Goal: Task Accomplishment & Management: Use online tool/utility

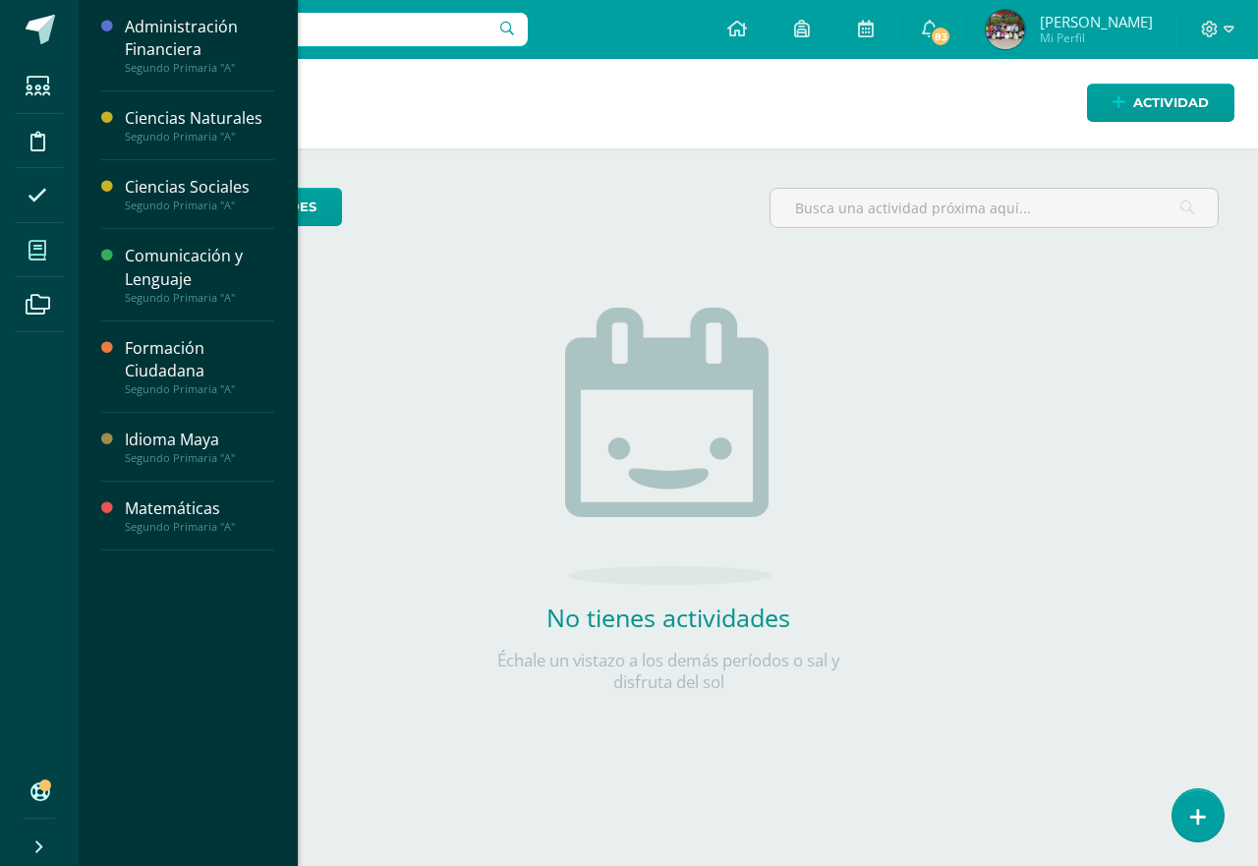
click at [42, 252] on icon at bounding box center [38, 251] width 18 height 20
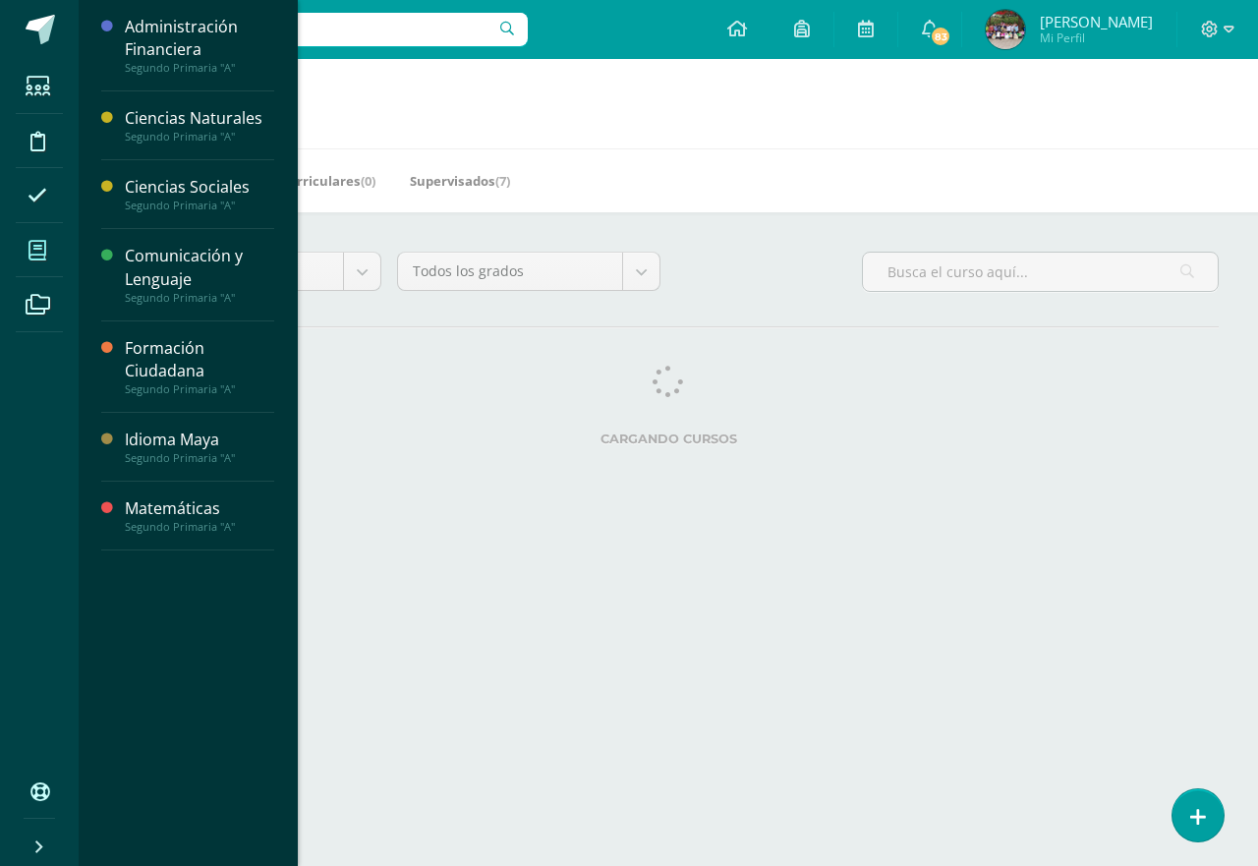
click at [36, 249] on icon at bounding box center [38, 251] width 18 height 20
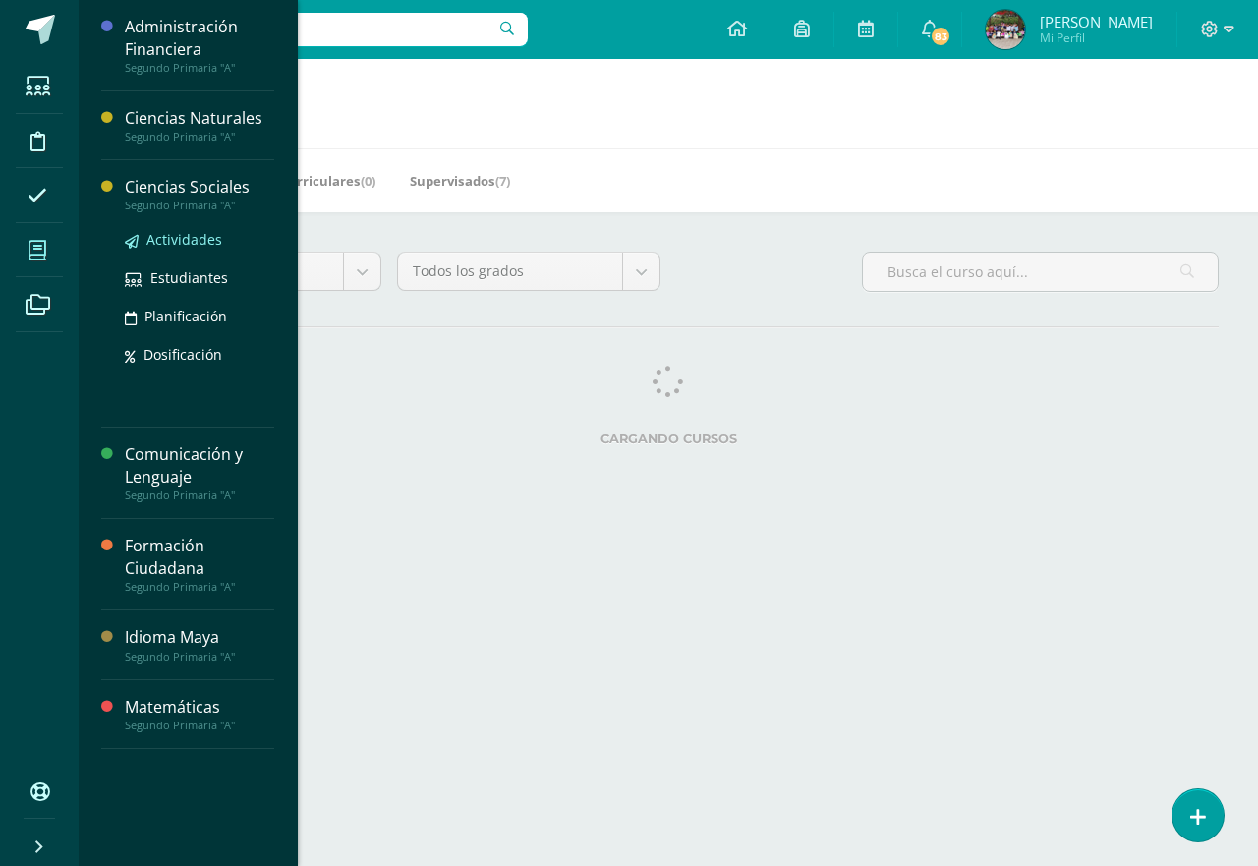
click at [163, 242] on span "Actividades" at bounding box center [184, 239] width 76 height 19
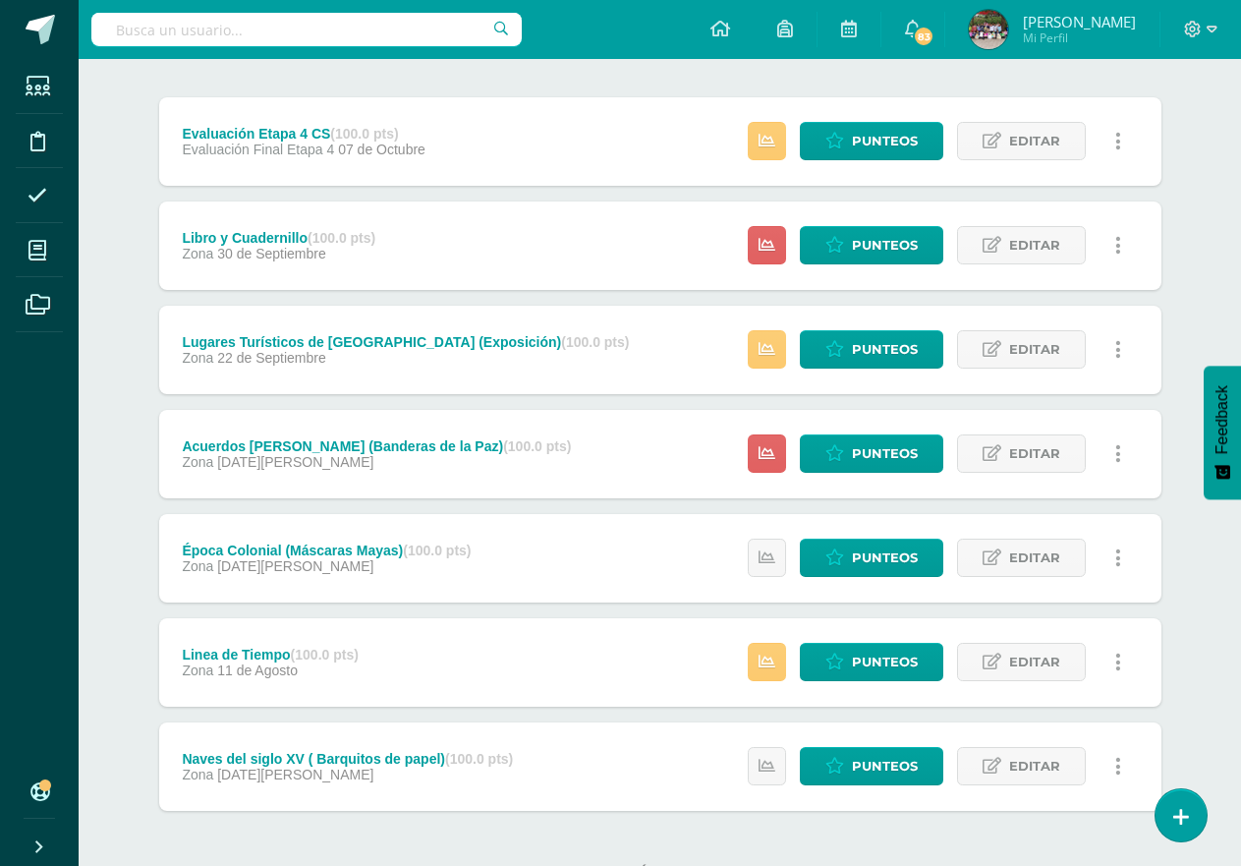
scroll to position [207, 0]
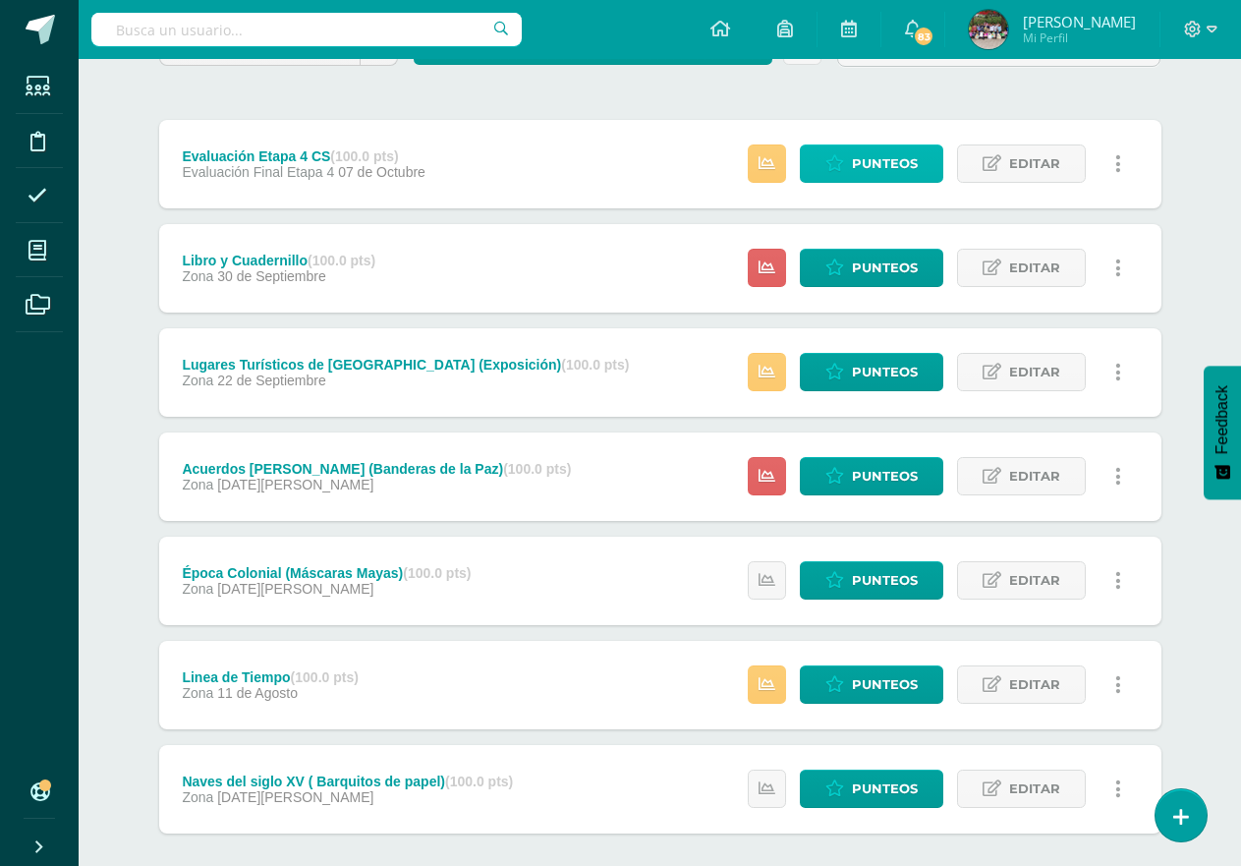
click at [884, 177] on span "Punteos" at bounding box center [885, 163] width 66 height 36
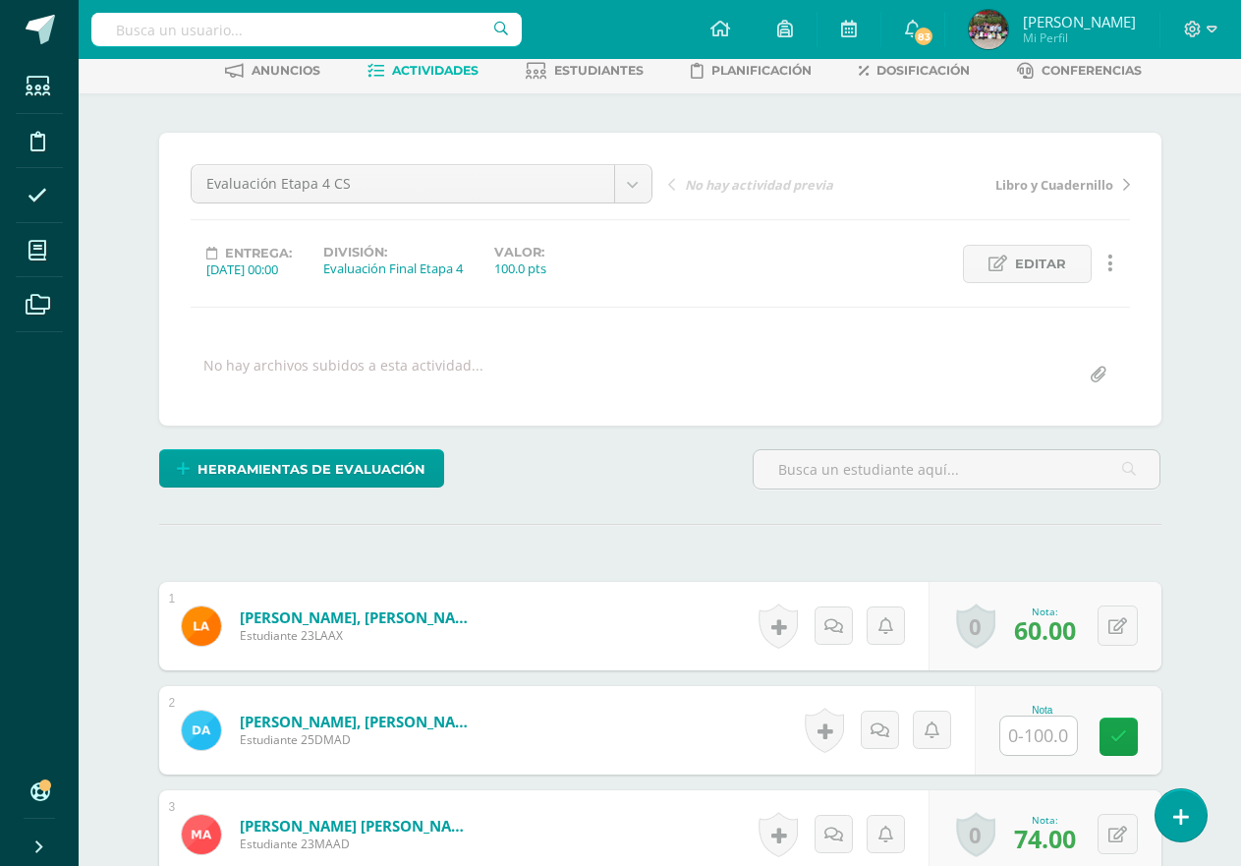
scroll to position [200, 0]
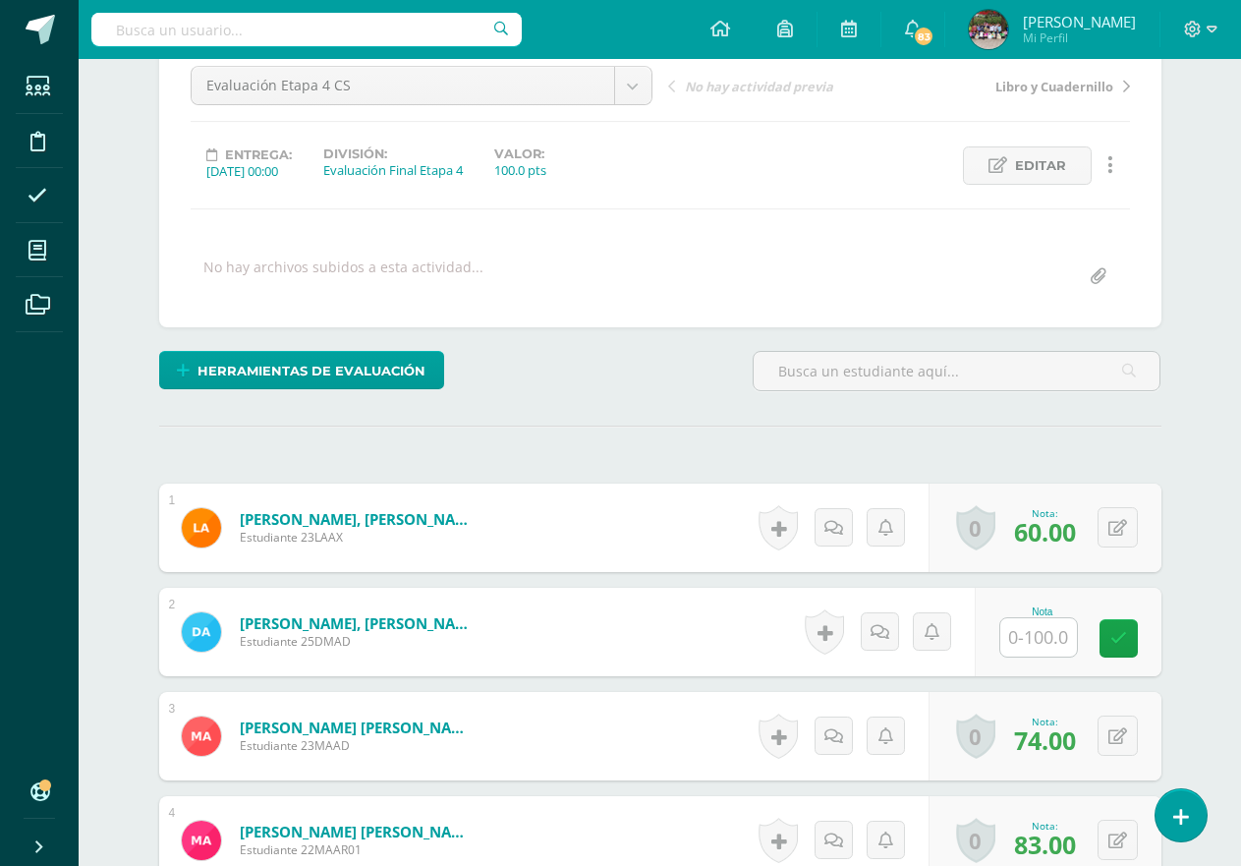
click at [1056, 634] on input "text" at bounding box center [1039, 637] width 77 height 38
type input "65"
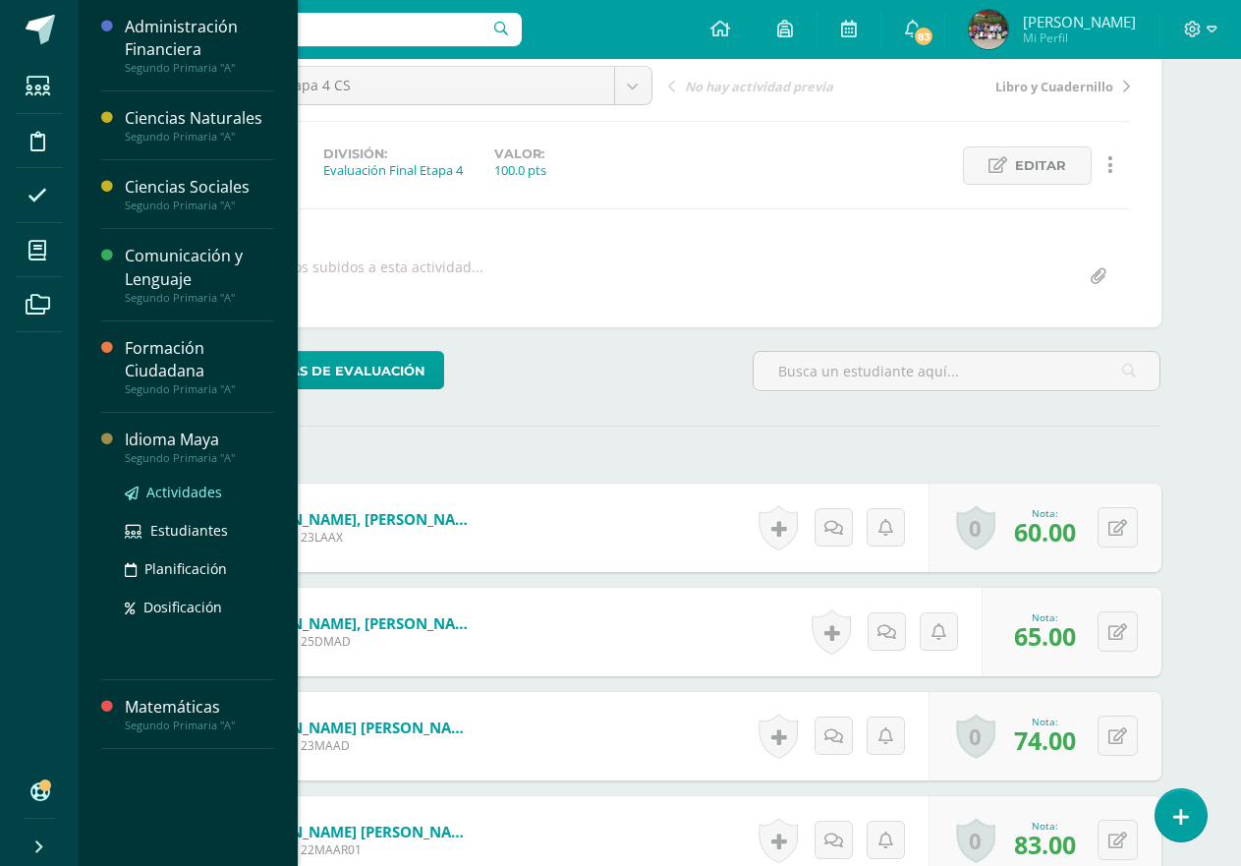
click at [177, 487] on span "Actividades" at bounding box center [184, 492] width 76 height 19
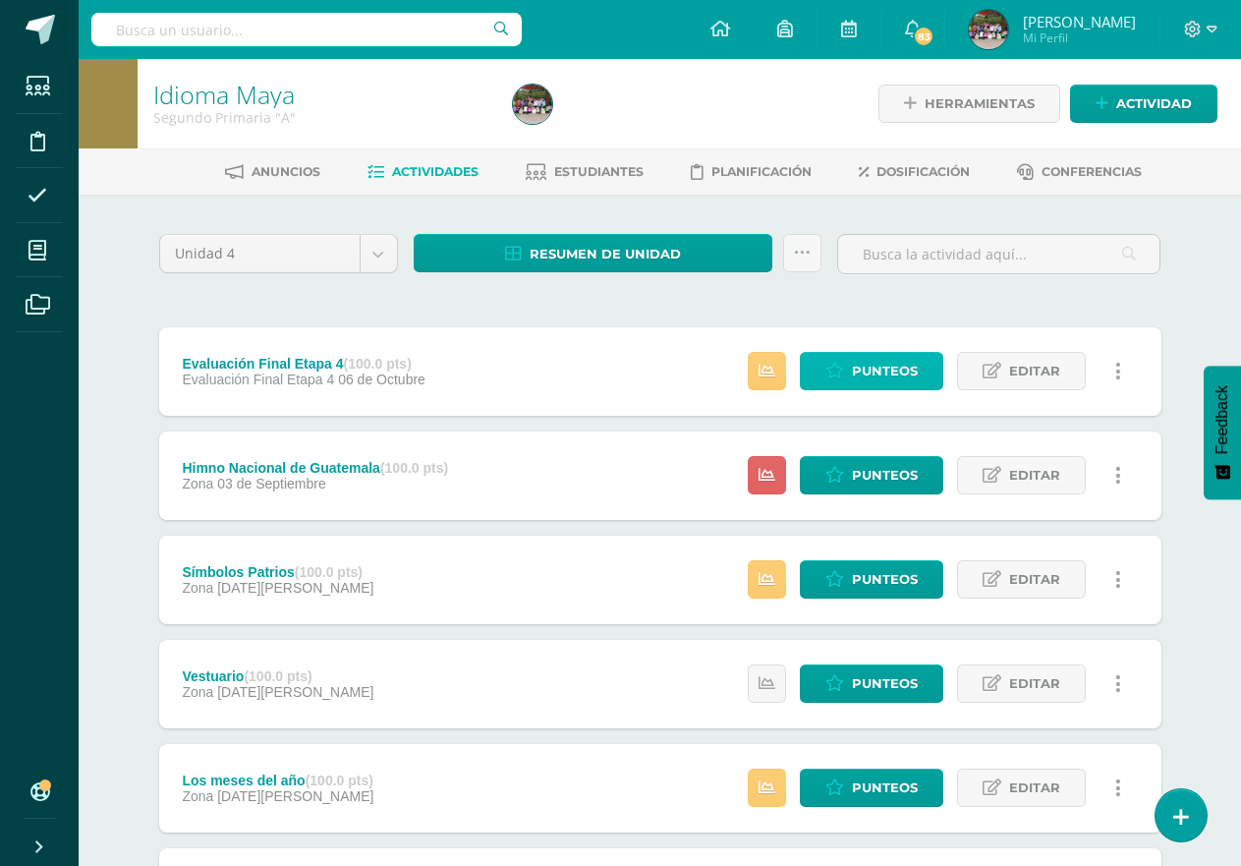
click at [874, 372] on span "Punteos" at bounding box center [885, 371] width 66 height 36
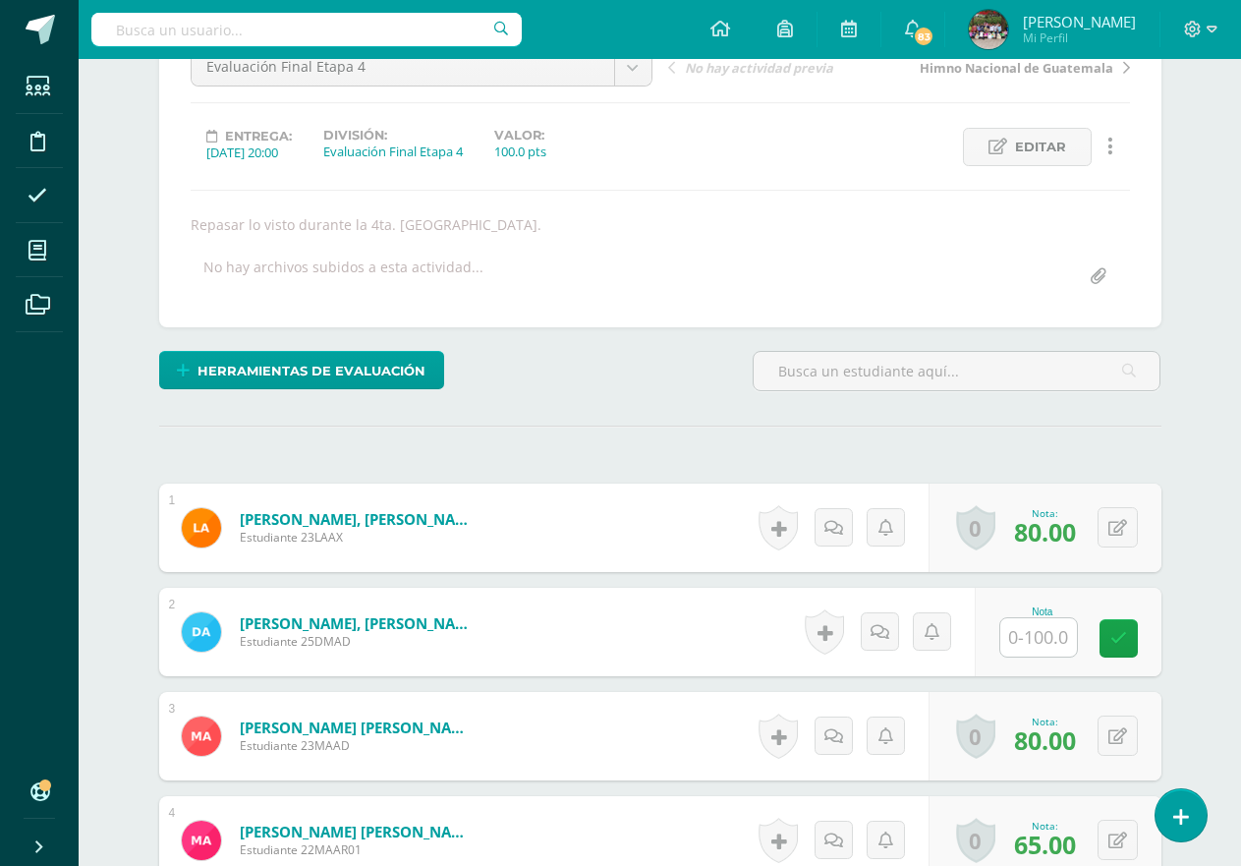
scroll to position [296, 0]
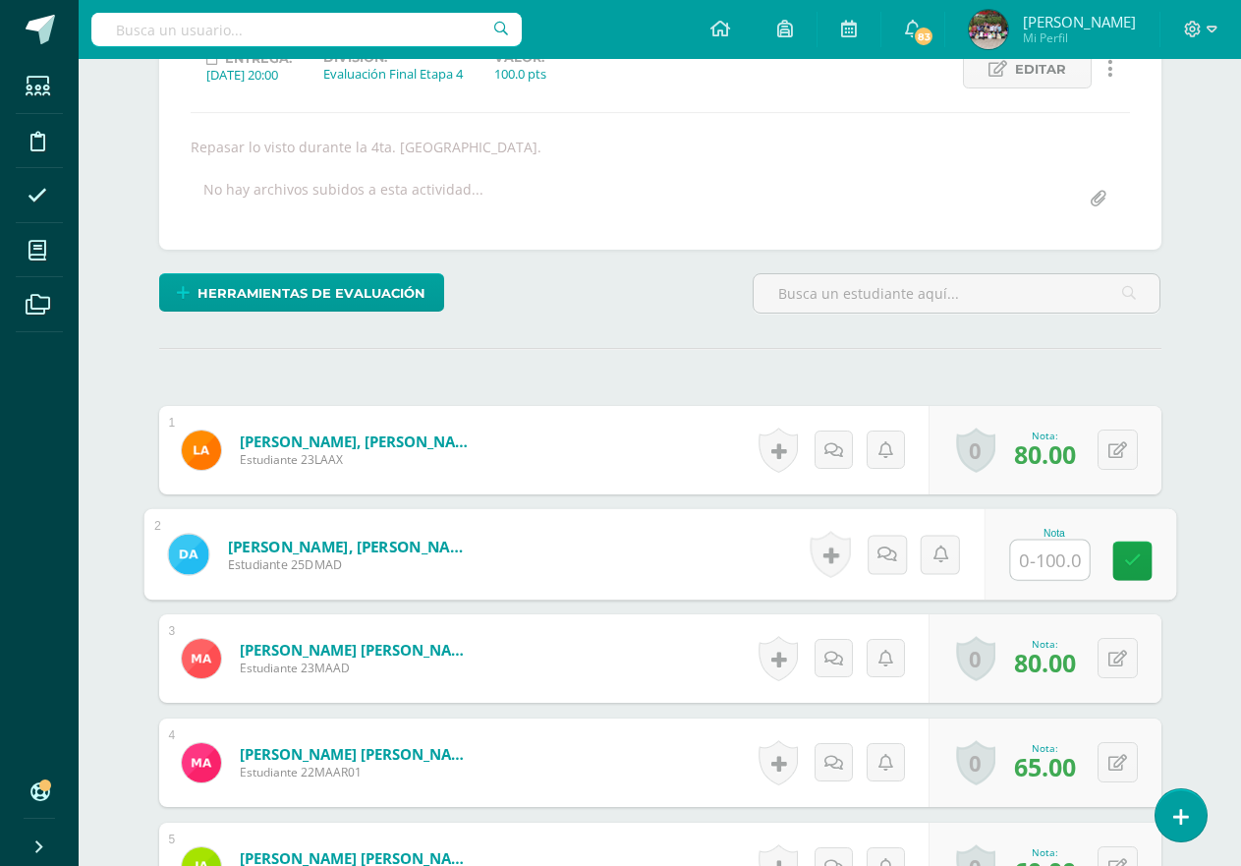
click at [1043, 553] on input "text" at bounding box center [1049, 560] width 79 height 39
type input "55"
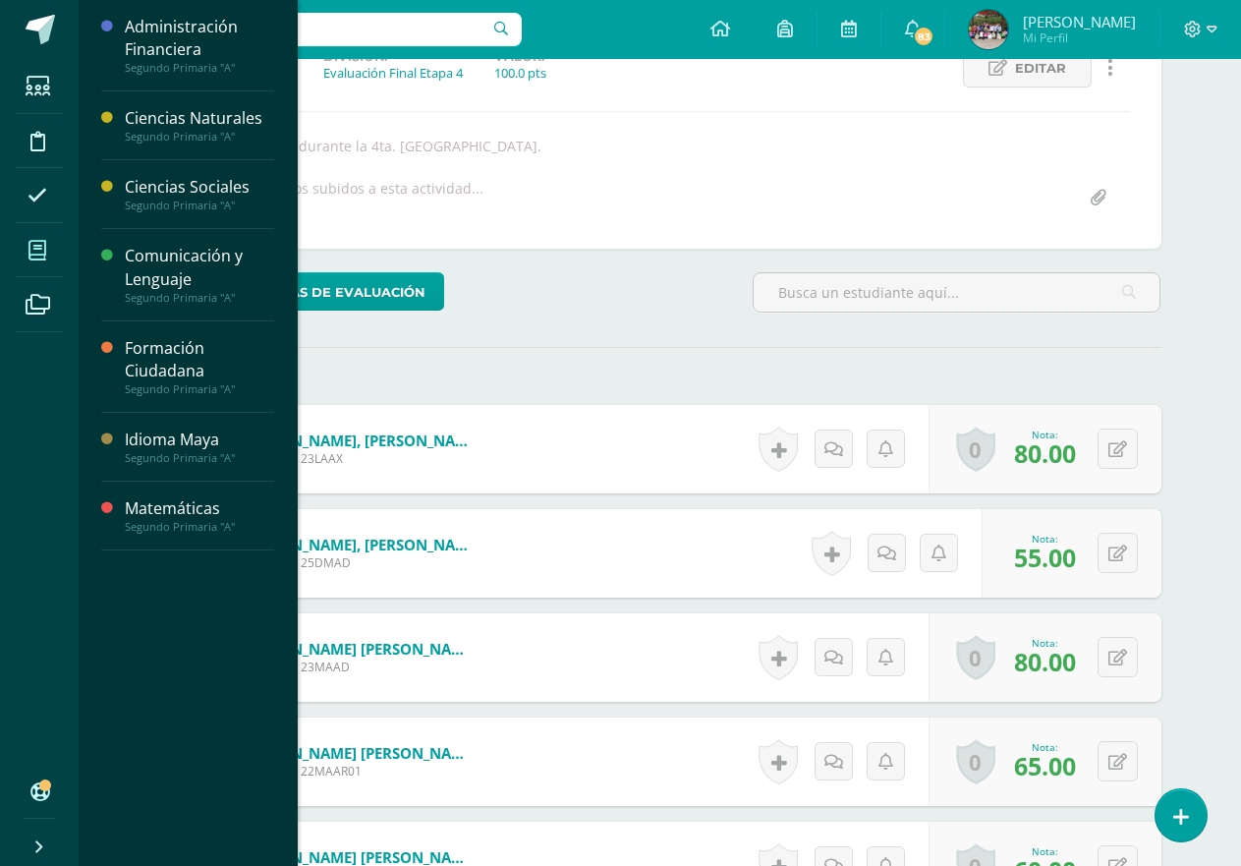
scroll to position [298, 0]
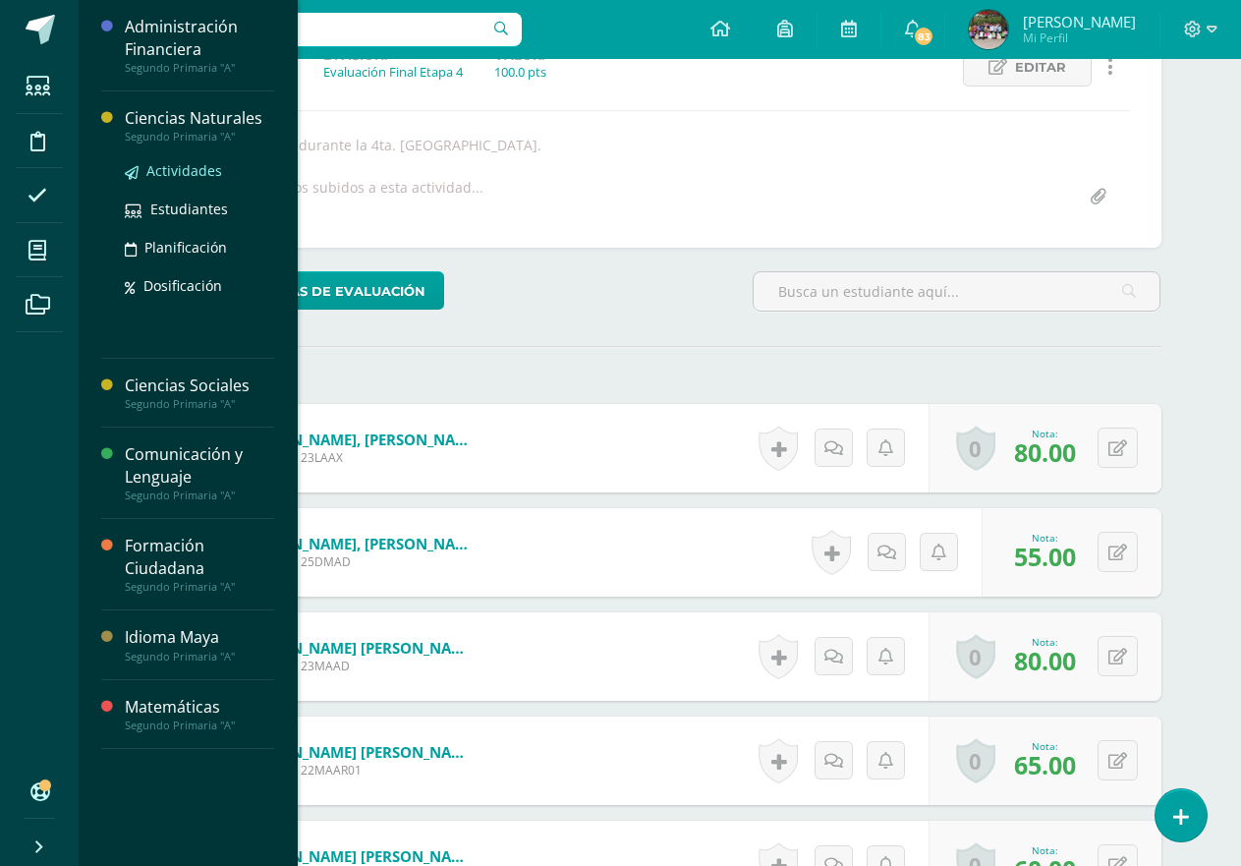
click at [158, 167] on span "Actividades" at bounding box center [184, 170] width 76 height 19
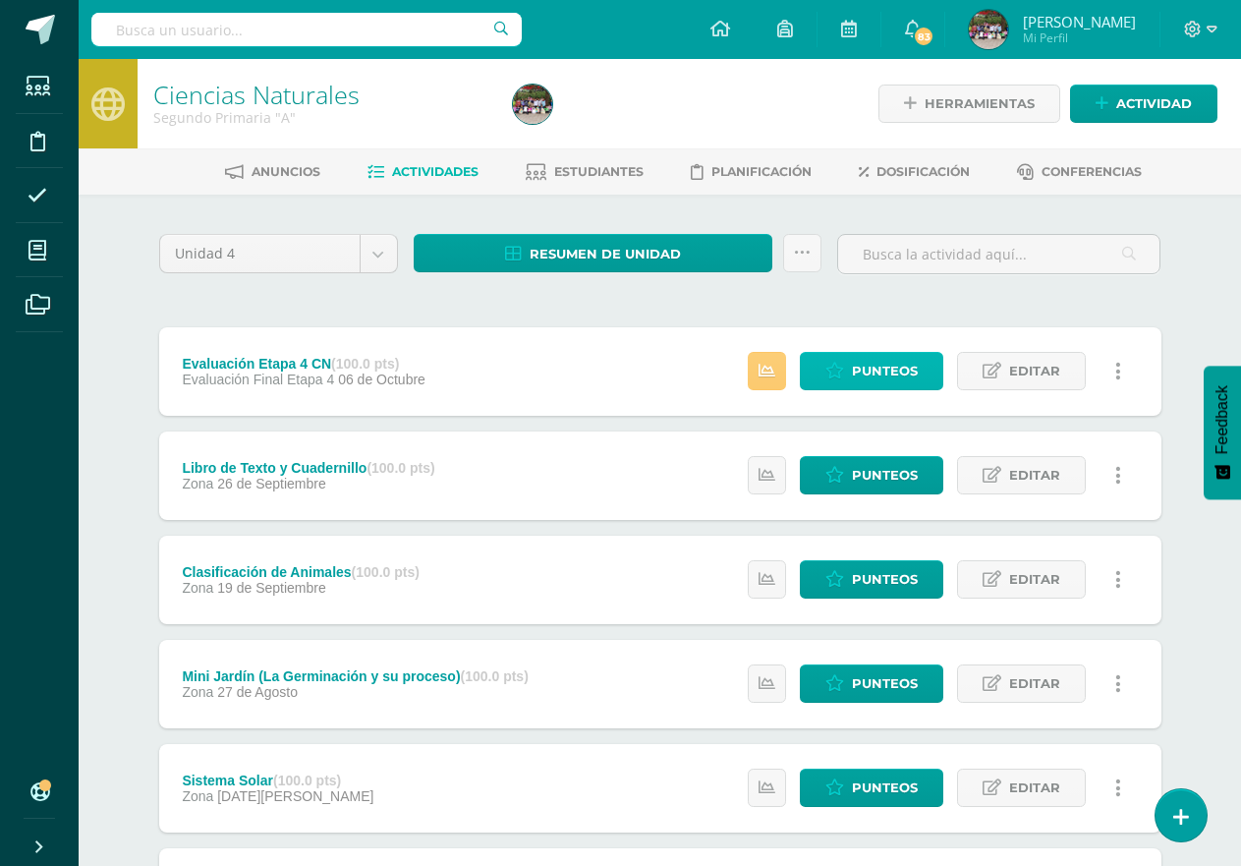
click at [825, 369] on link "Punteos" at bounding box center [871, 371] width 143 height 38
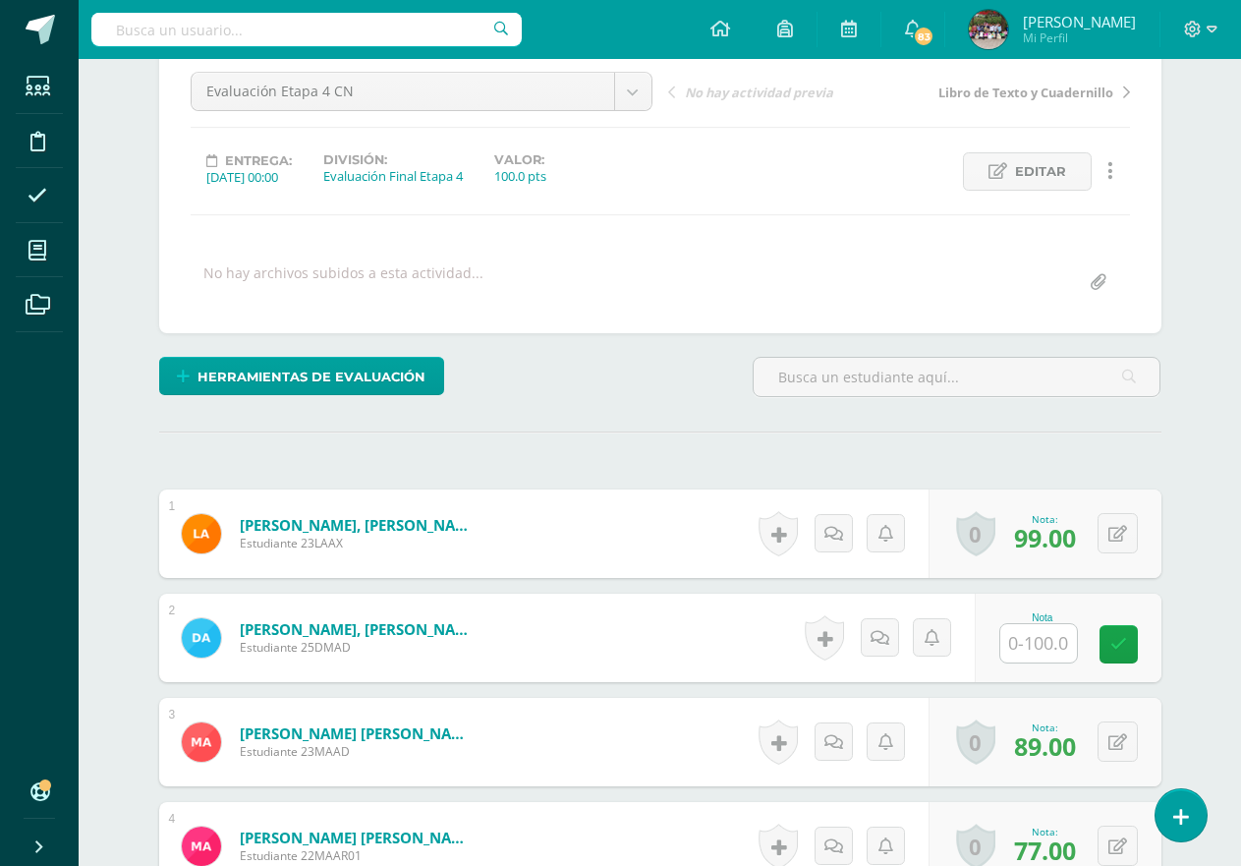
scroll to position [198, 0]
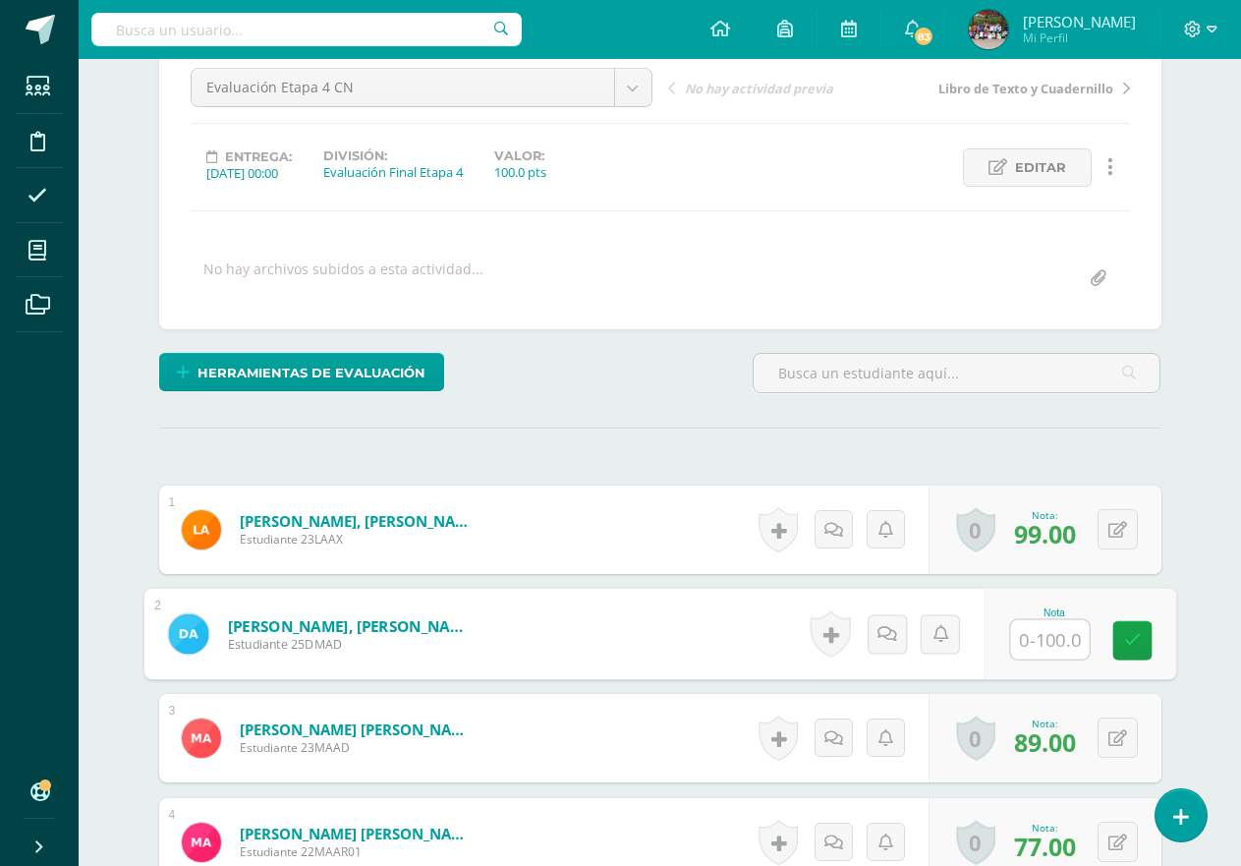
click at [1059, 642] on input "text" at bounding box center [1049, 639] width 79 height 39
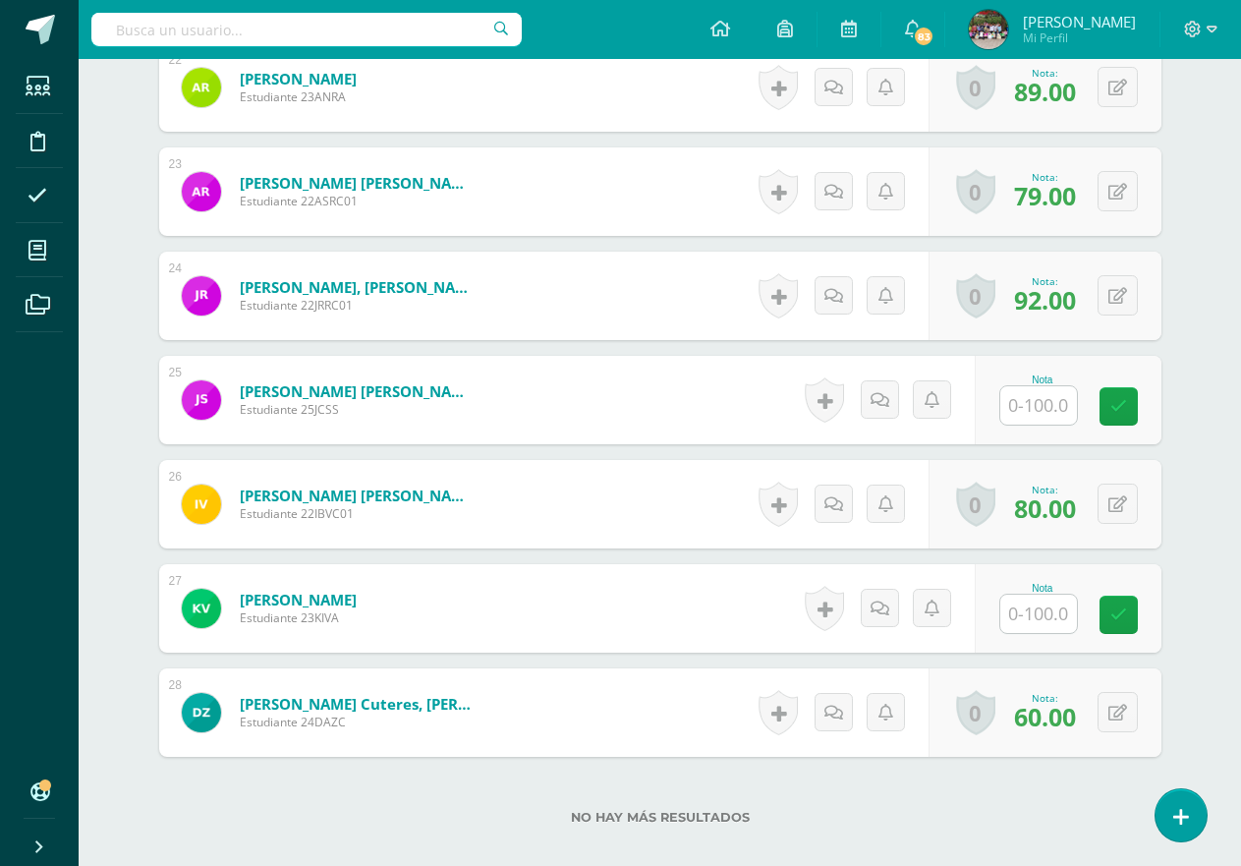
scroll to position [2845, 0]
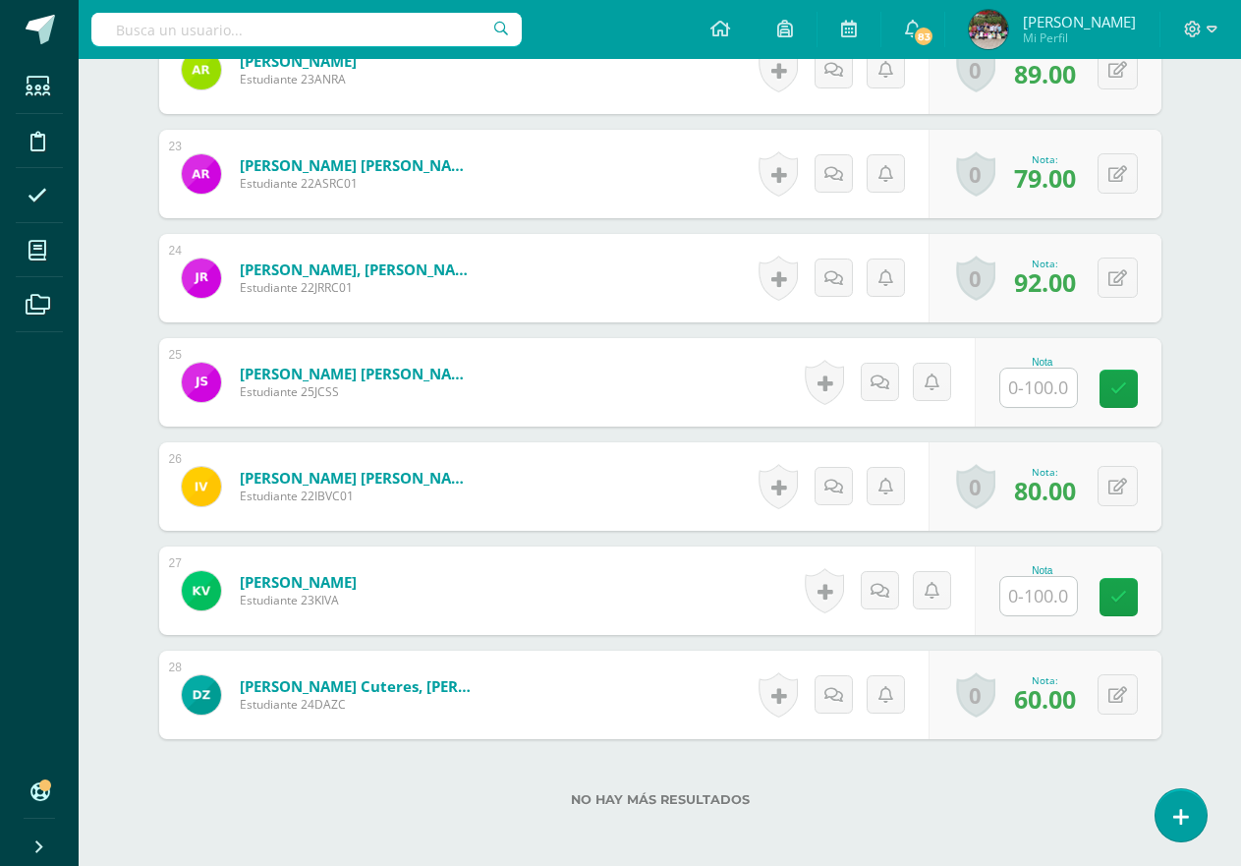
type input "57"
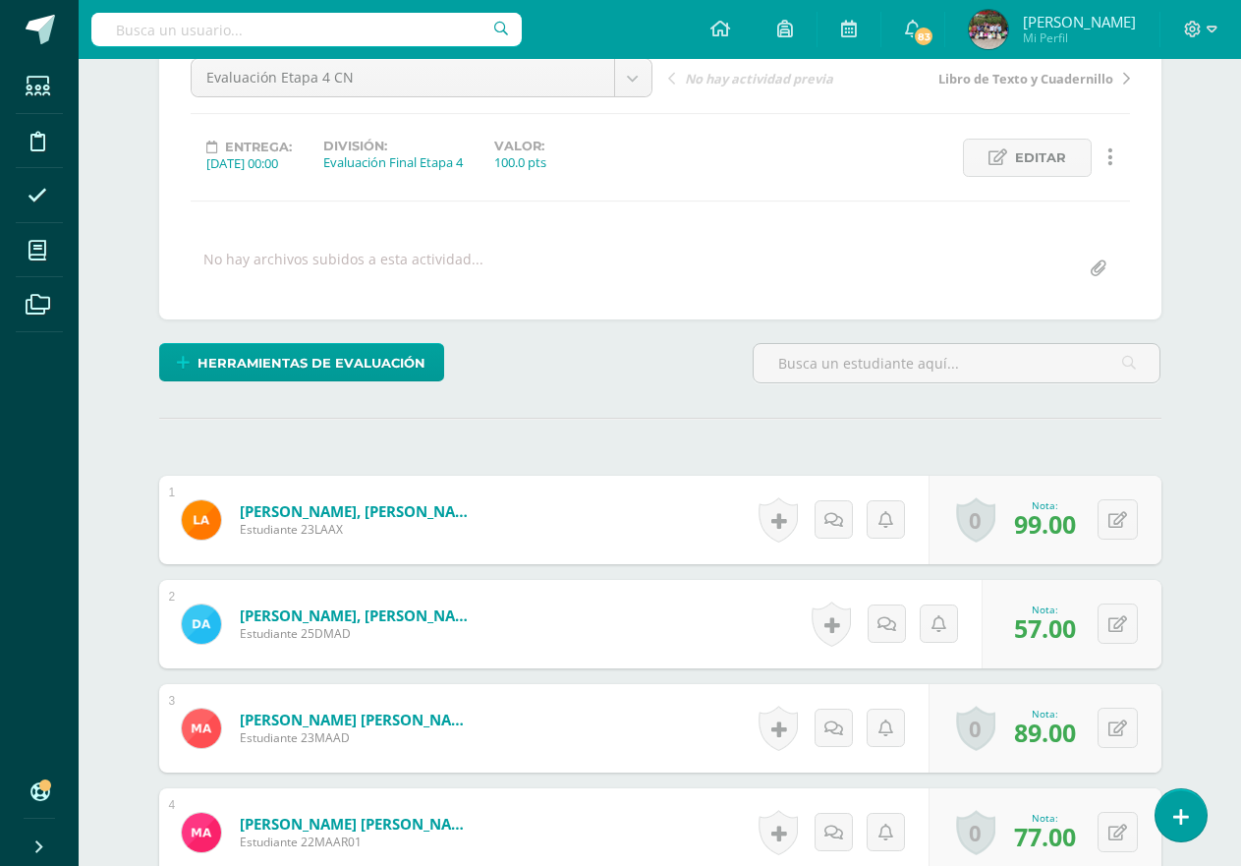
scroll to position [0, 0]
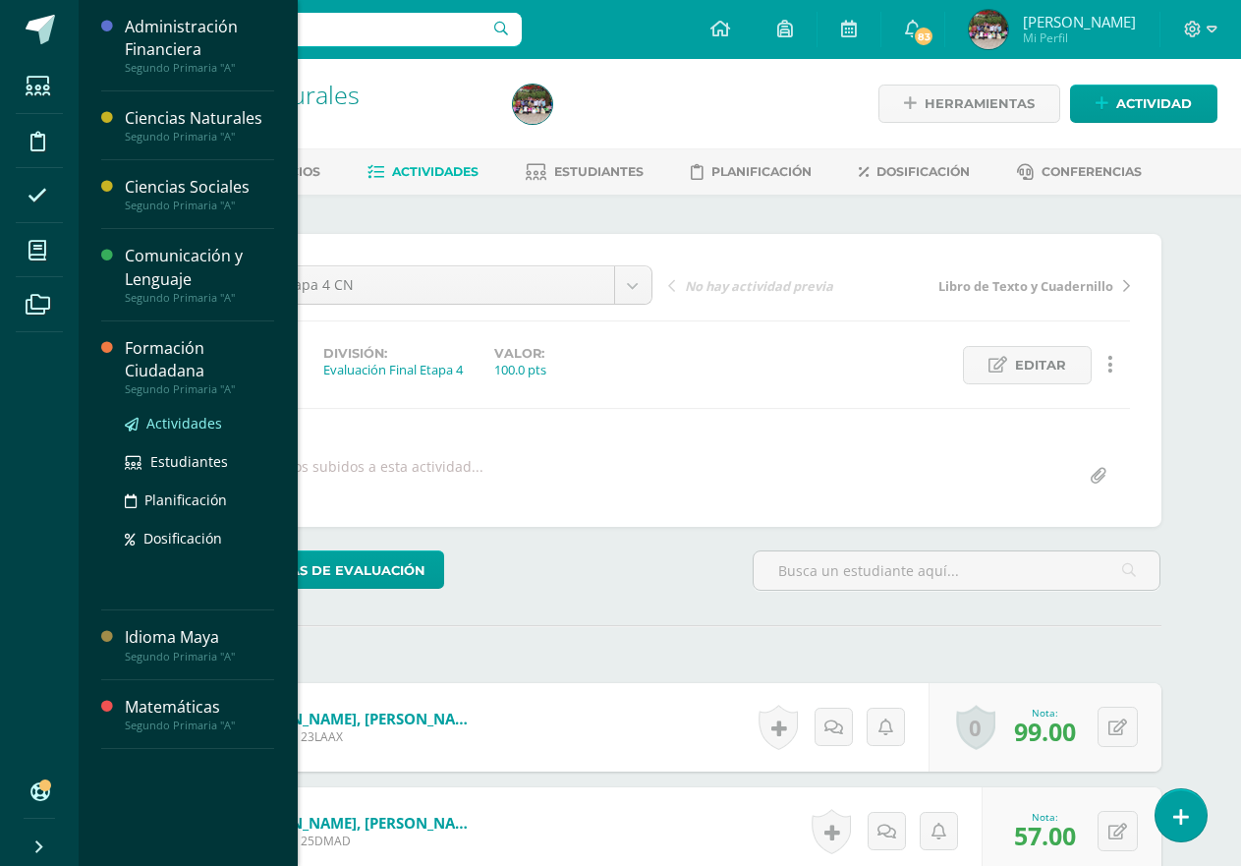
click at [155, 430] on span "Actividades" at bounding box center [184, 423] width 76 height 19
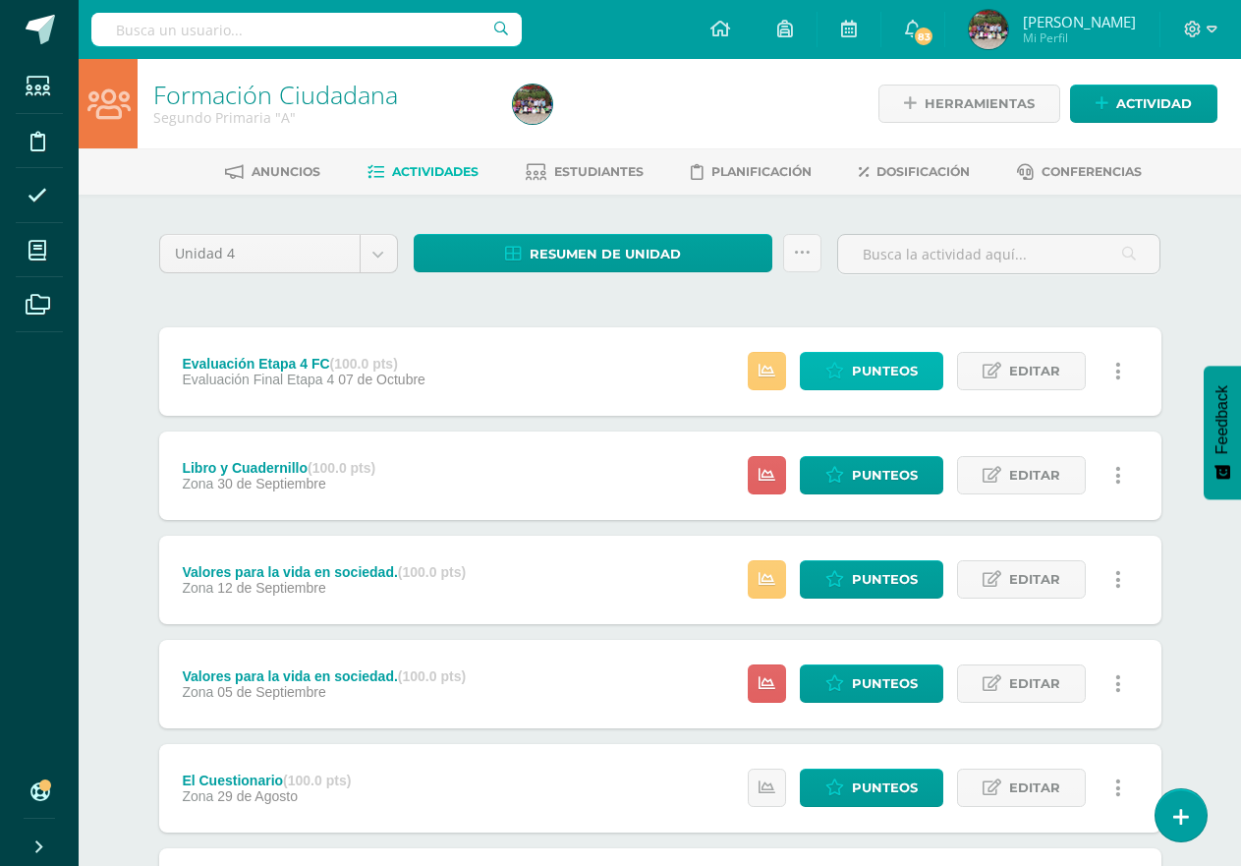
click at [877, 380] on span "Punteos" at bounding box center [885, 371] width 66 height 36
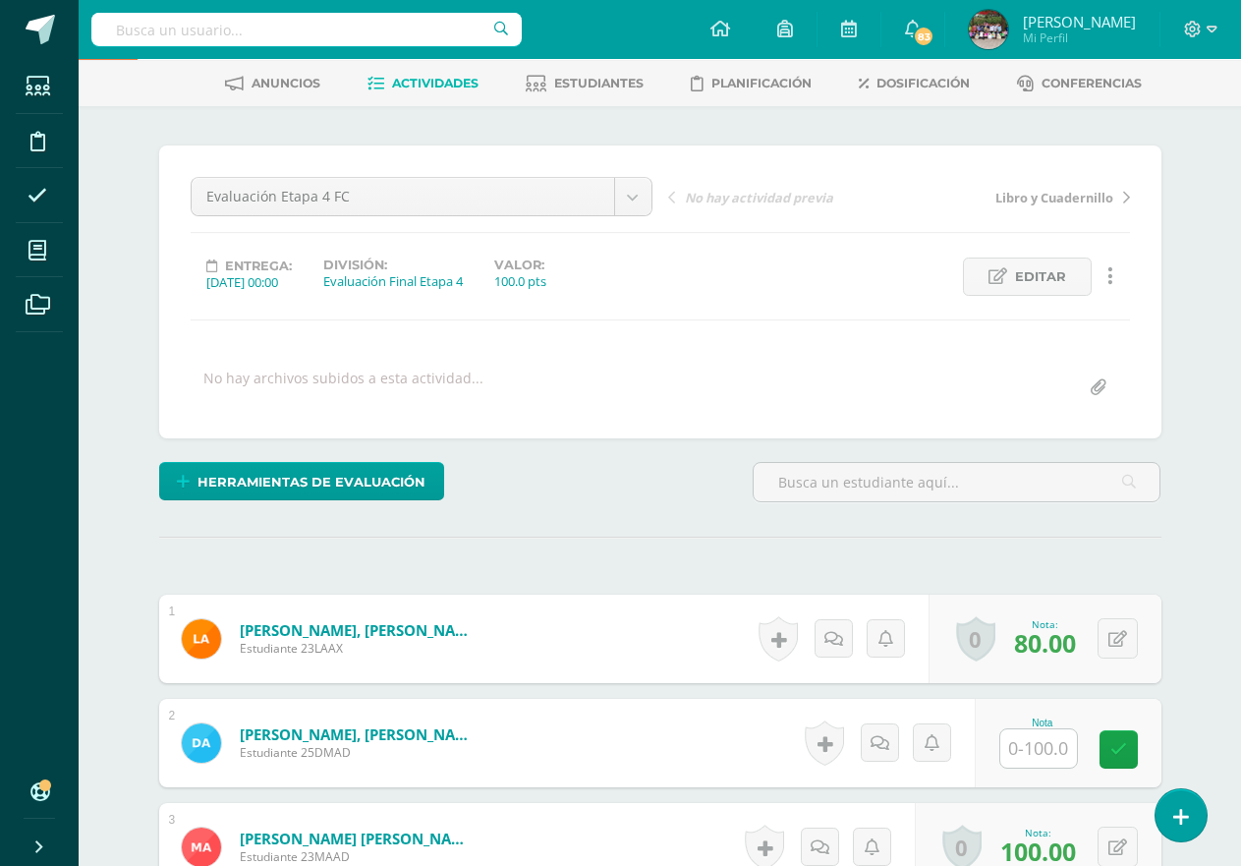
scroll to position [200, 0]
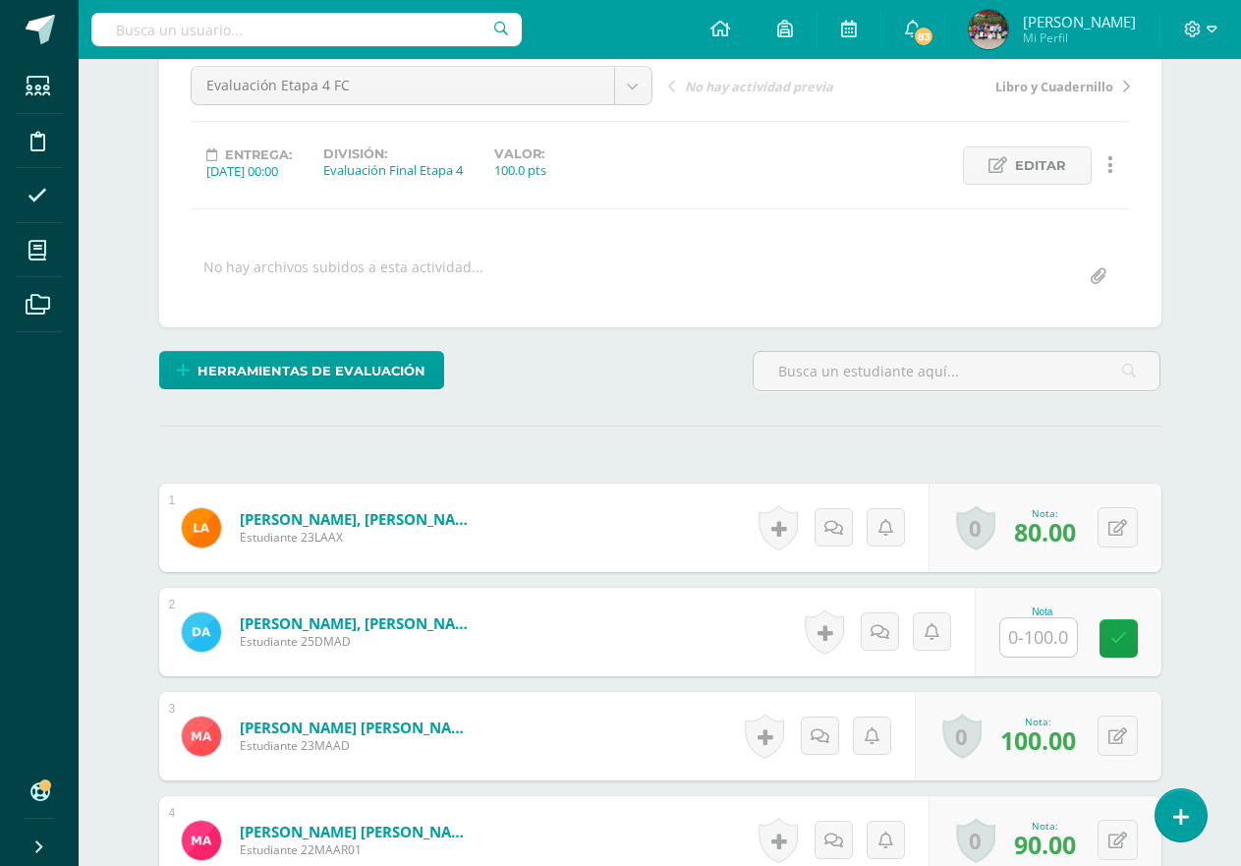
click at [1051, 652] on input "text" at bounding box center [1039, 637] width 77 height 38
type input "90"
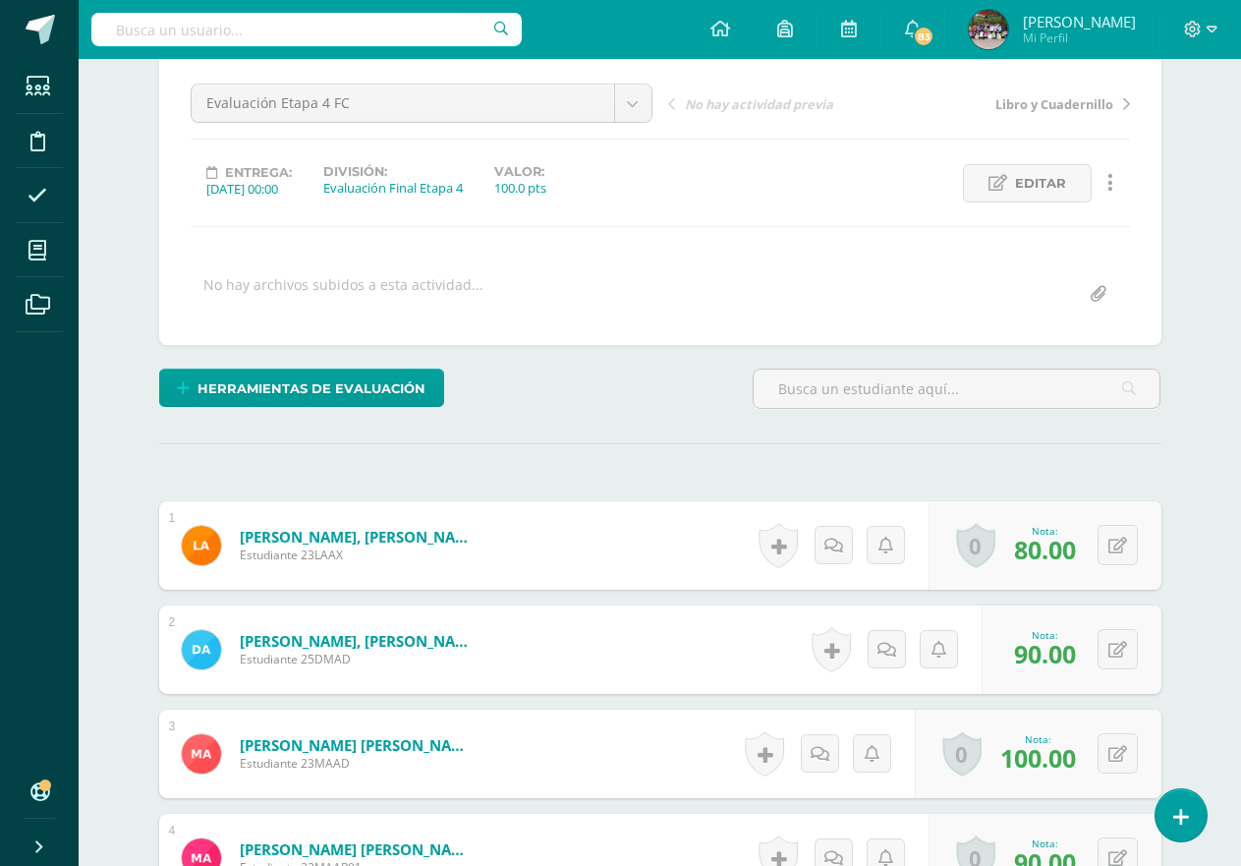
scroll to position [0, 0]
